Goal: Information Seeking & Learning: Get advice/opinions

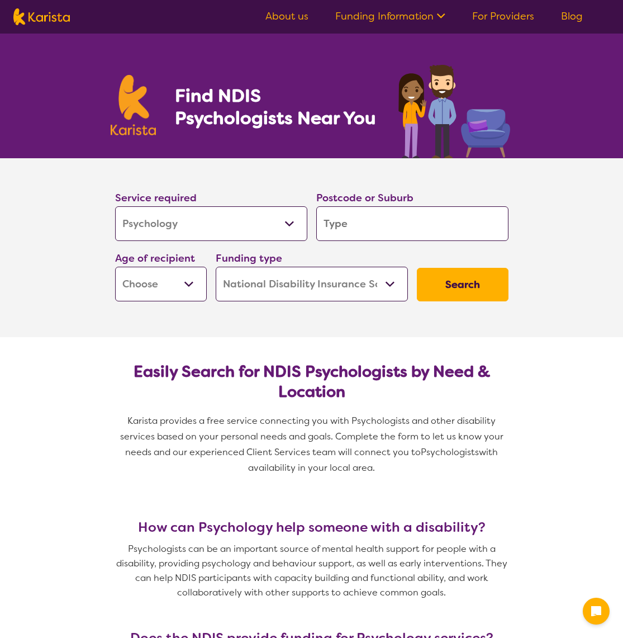
select select "Psychology"
select select "NDIS"
select select "Psychology"
select select "NDIS"
click at [350, 225] on input "search" at bounding box center [412, 223] width 192 height 35
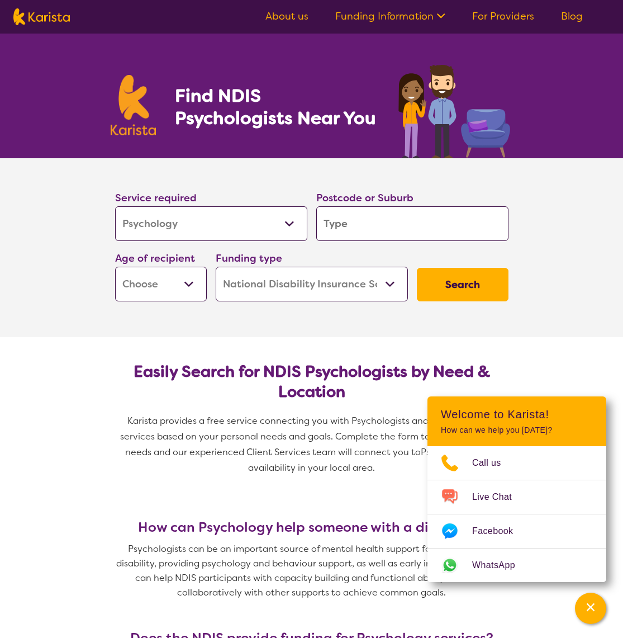
type input "2"
type input "23"
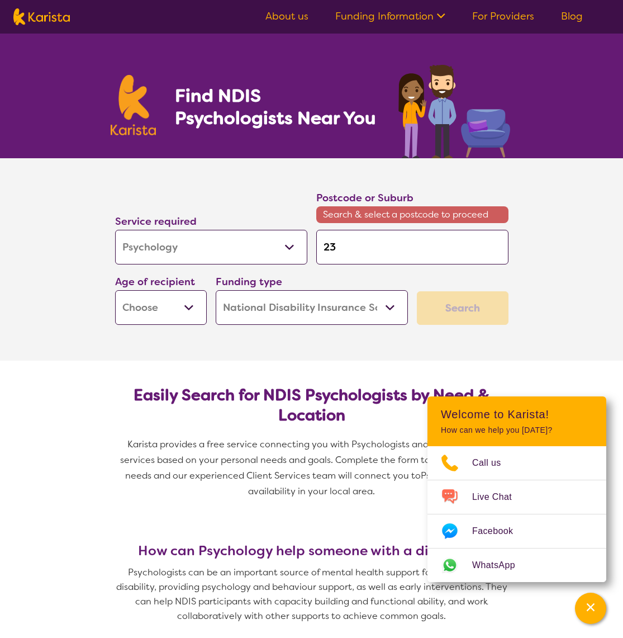
type input "231"
type input "2317"
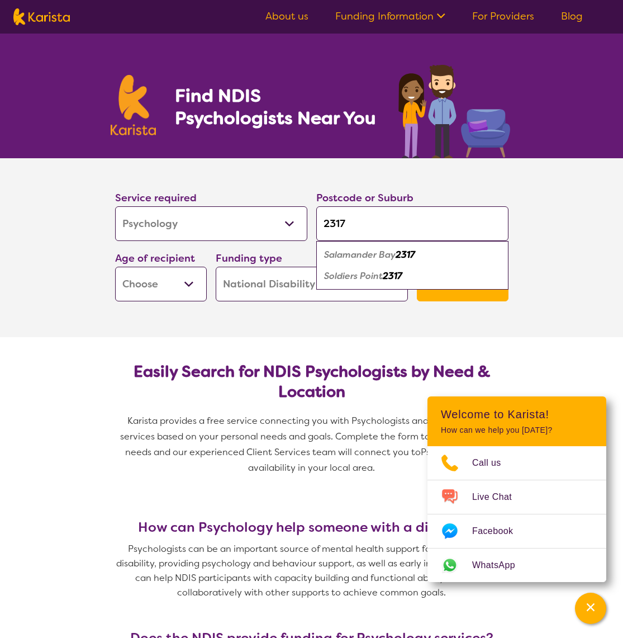
type input "2317"
click at [355, 253] on em "Salamander Bay" at bounding box center [360, 255] width 72 height 12
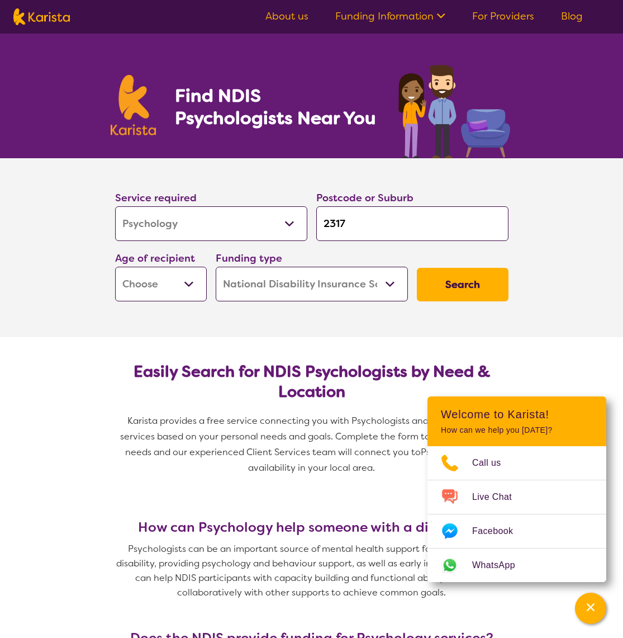
click at [131, 293] on select "Early Childhood - 0 to 9 Child - 10 to 11 Adolescent - 12 to 17 Adult - 18 to 6…" at bounding box center [161, 284] width 92 height 35
select select "AS"
click at [115, 267] on select "Early Childhood - 0 to 9 Child - 10 to 11 Adolescent - 12 to 17 Adult - 18 to 6…" at bounding box center [161, 284] width 92 height 35
select select "AS"
click at [263, 283] on select "Home Care Package (HCP) National Disability Insurance Scheme (NDIS) I don't know" at bounding box center [312, 284] width 192 height 35
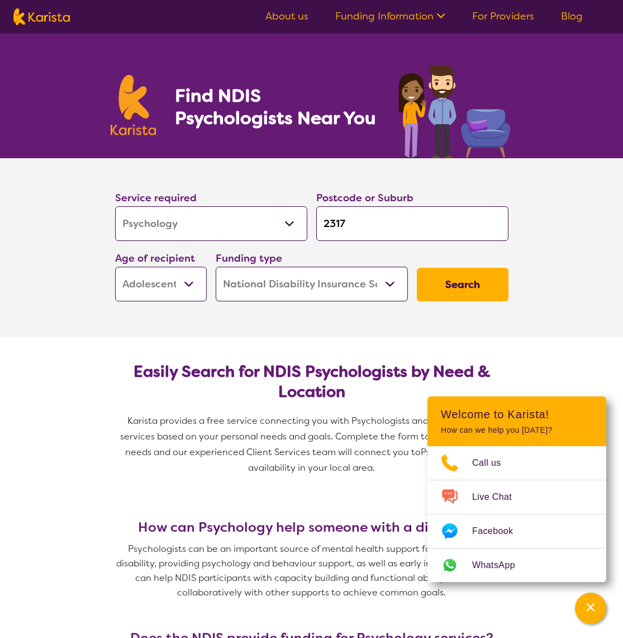
click at [216, 267] on select "Home Care Package (HCP) National Disability Insurance Scheme (NDIS) I don't know" at bounding box center [312, 284] width 192 height 35
click at [450, 284] on button "Search" at bounding box center [463, 285] width 92 height 34
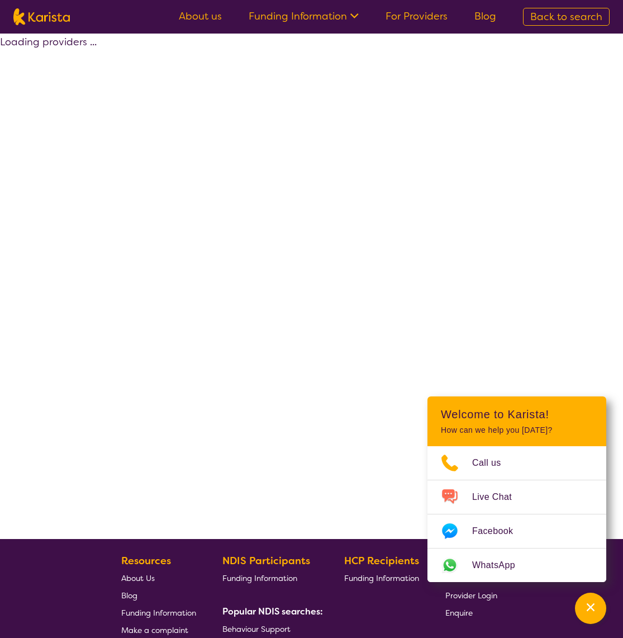
select select "by_score"
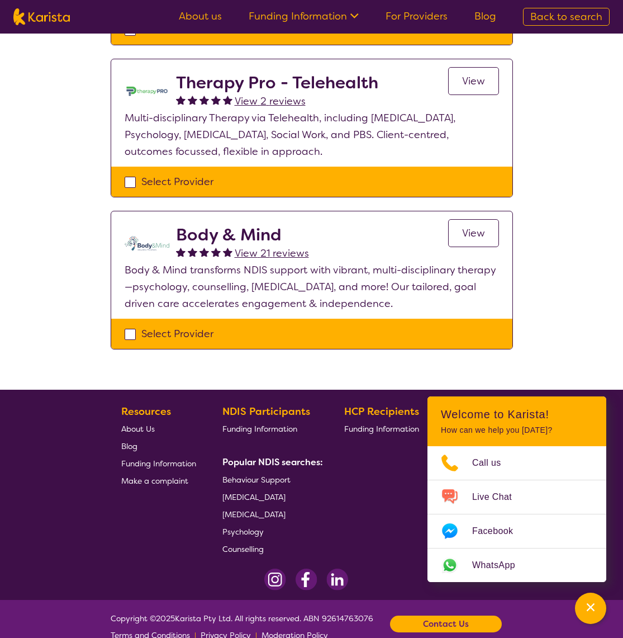
scroll to position [433, 0]
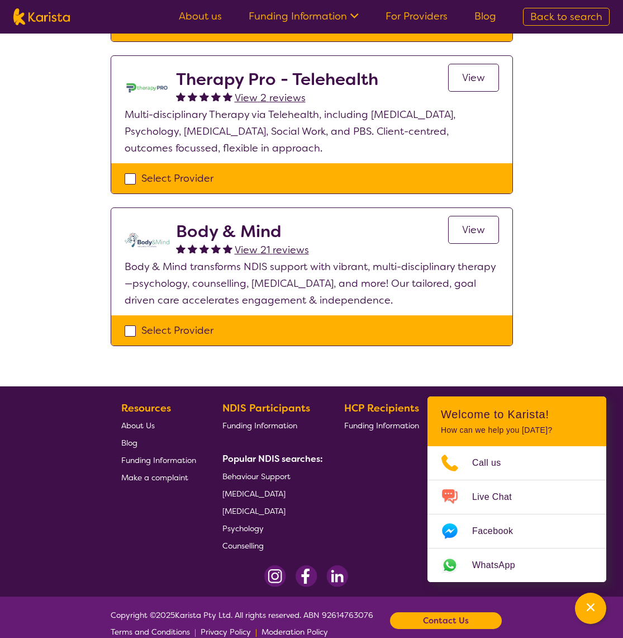
click at [473, 221] on link "View" at bounding box center [473, 230] width 51 height 28
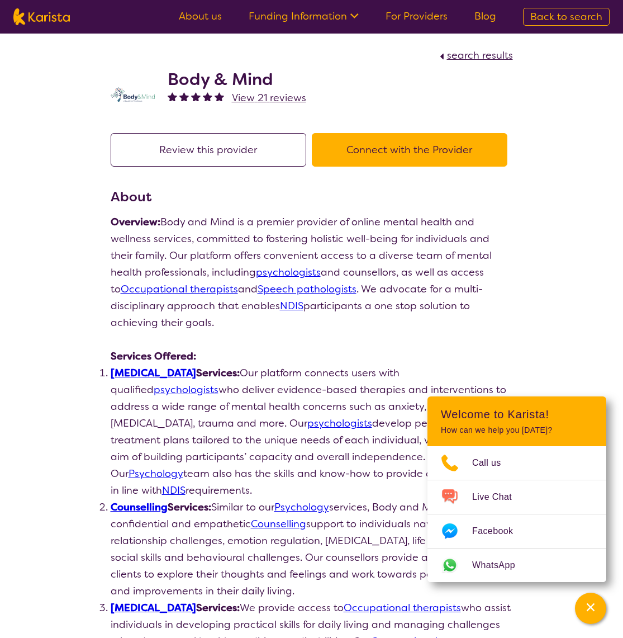
click at [361, 149] on button "Connect with the Provider" at bounding box center [410, 150] width 196 height 34
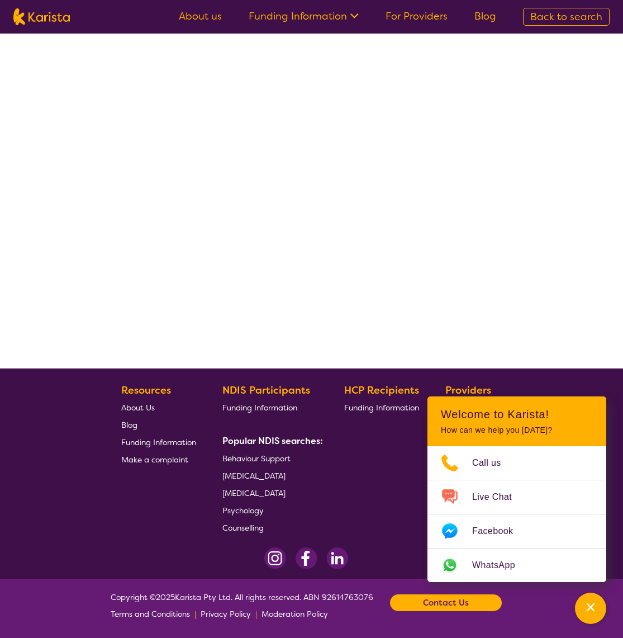
select select "by_score"
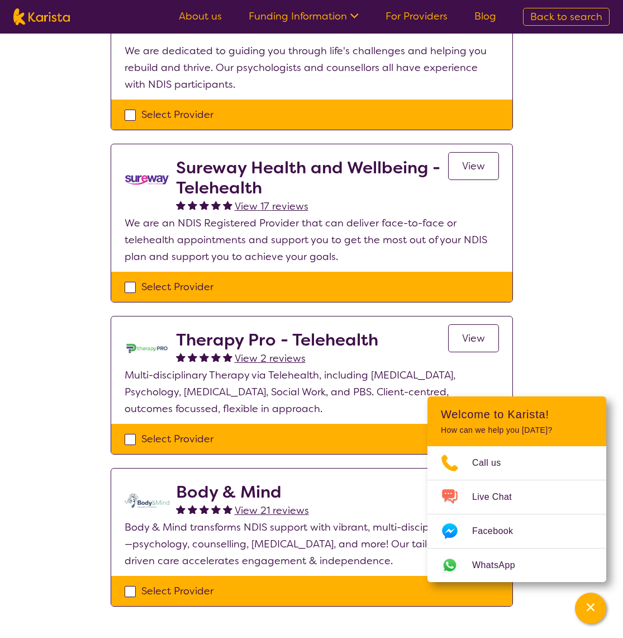
scroll to position [0, 0]
